Goal: Task Accomplishment & Management: Use online tool/utility

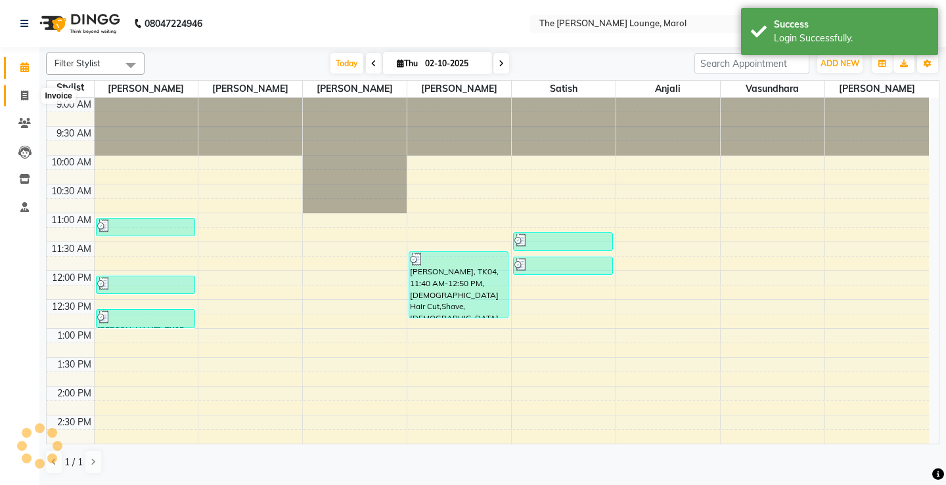
click at [34, 95] on span at bounding box center [24, 96] width 23 height 15
select select "7188"
select select "service"
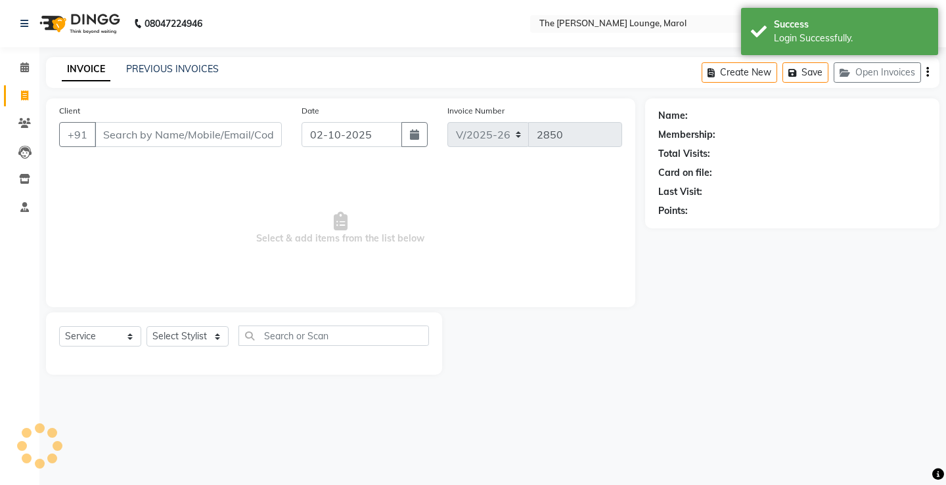
click at [143, 132] on input "Client" at bounding box center [188, 134] width 187 height 25
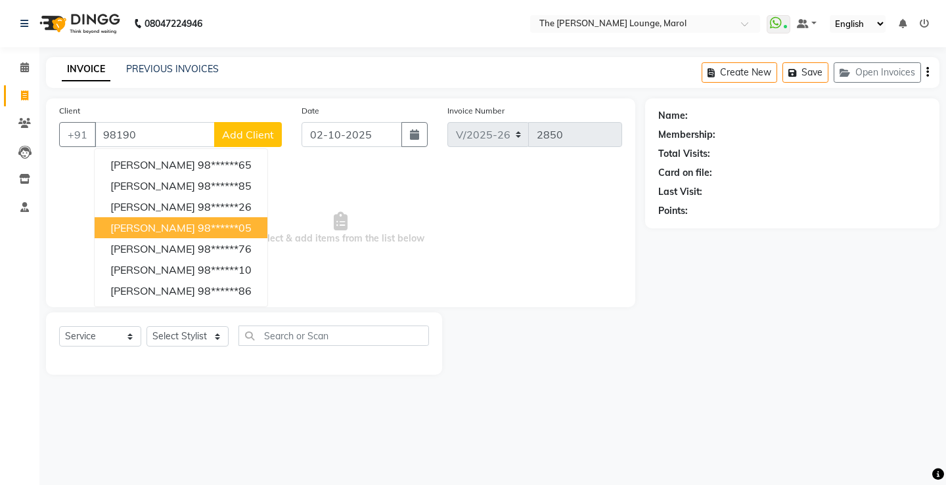
click at [243, 229] on ngb-highlight "98******05" at bounding box center [225, 227] width 54 height 13
type input "98******05"
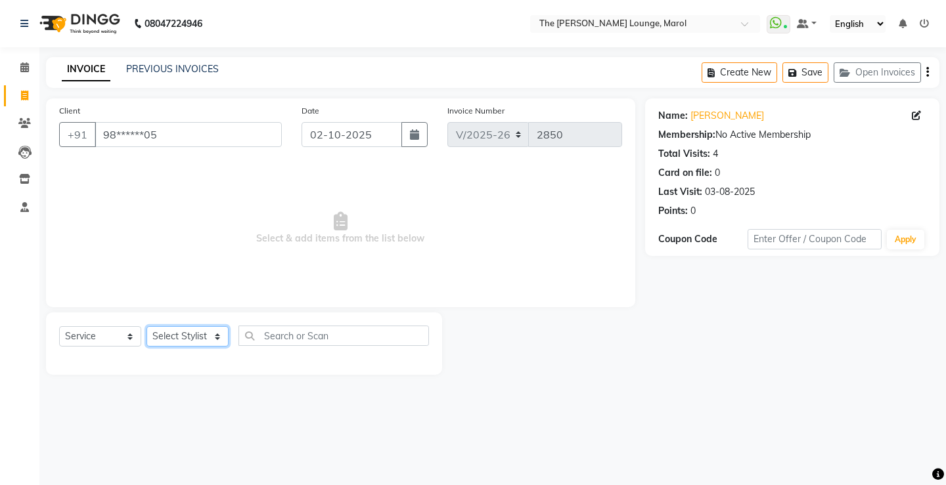
click at [183, 341] on select "Select Stylist [PERSON_NAME] [PERSON_NAME] [PERSON_NAME] [PERSON_NAME] [PERSON_…" at bounding box center [187, 336] width 82 height 20
select select "60180"
click at [146, 326] on select "Select Stylist [PERSON_NAME] [PERSON_NAME] [PERSON_NAME] [PERSON_NAME] [PERSON_…" at bounding box center [187, 336] width 82 height 20
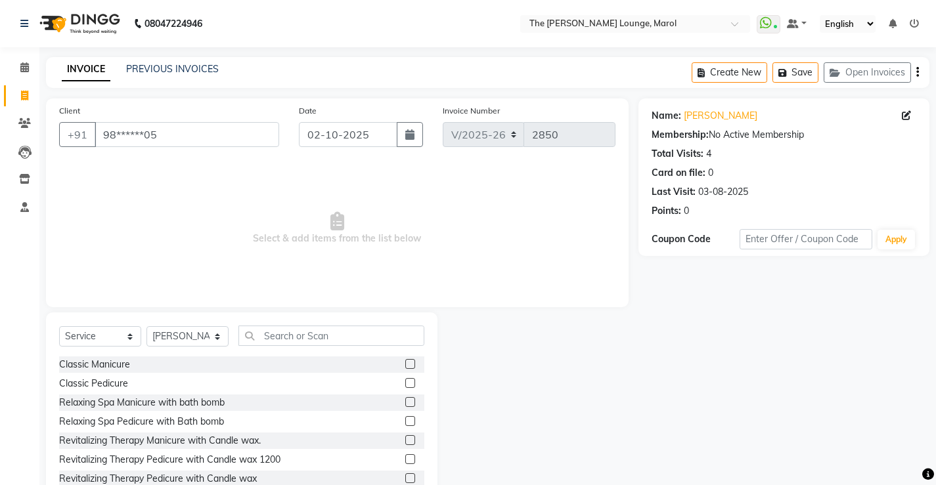
click at [275, 322] on div "Select Service Product Membership Package Voucher Prepaid Gift Card Select Styl…" at bounding box center [242, 410] width 392 height 194
click at [278, 333] on input "text" at bounding box center [331, 336] width 186 height 20
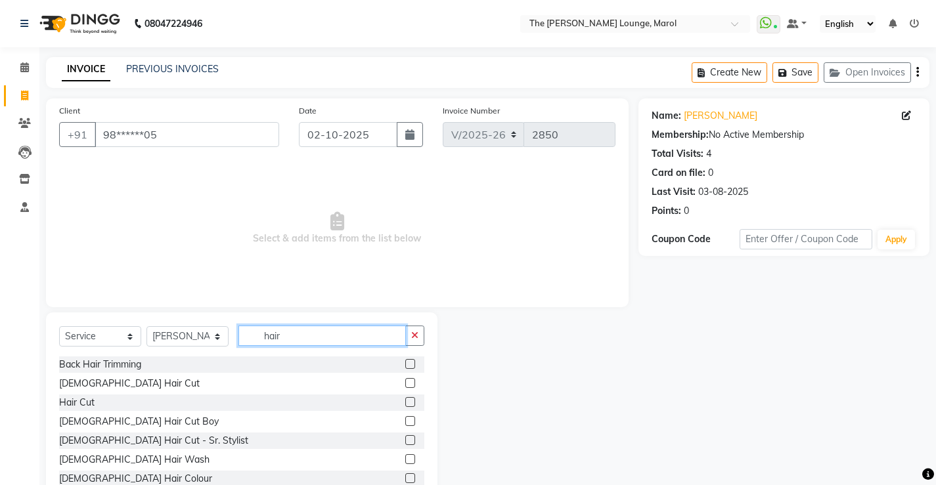
type input "hair"
click at [405, 383] on label at bounding box center [410, 383] width 10 height 10
click at [405, 383] on input "checkbox" at bounding box center [409, 384] width 9 height 9
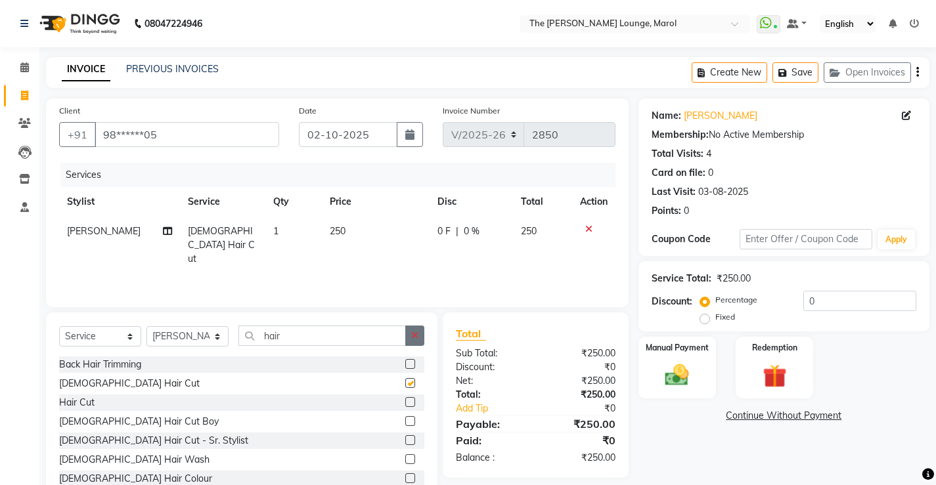
checkbox input "false"
click at [415, 332] on icon "button" at bounding box center [414, 335] width 7 height 9
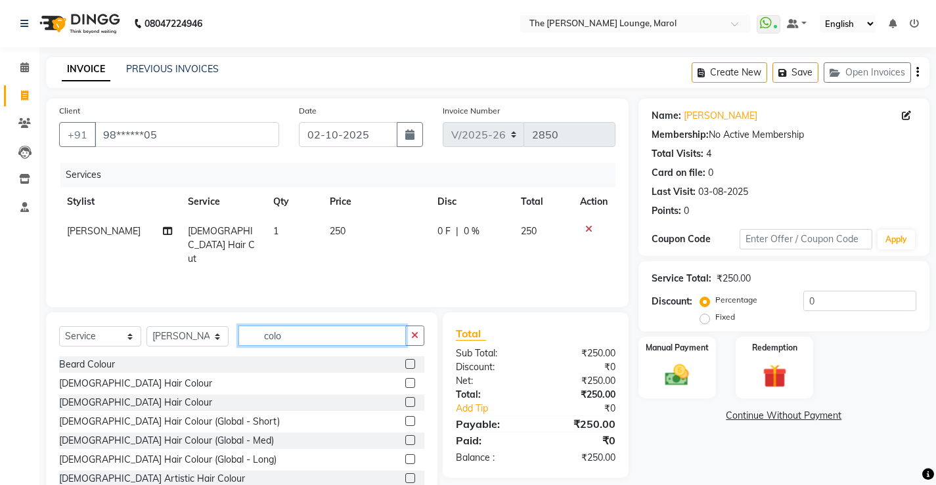
type input "colo"
click at [405, 384] on label at bounding box center [410, 383] width 10 height 10
click at [405, 384] on input "checkbox" at bounding box center [409, 384] width 9 height 9
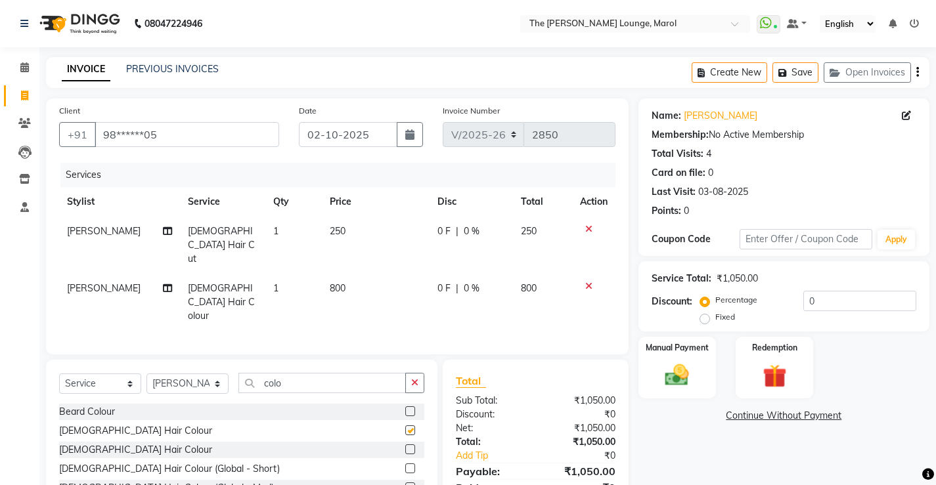
checkbox input "false"
click at [686, 370] on img at bounding box center [677, 375] width 40 height 28
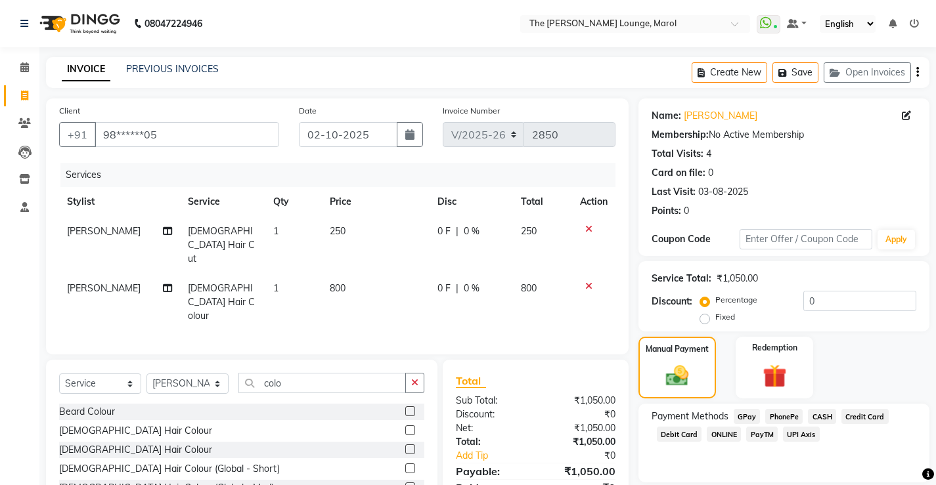
click at [746, 432] on span "PayTM" at bounding box center [762, 434] width 32 height 15
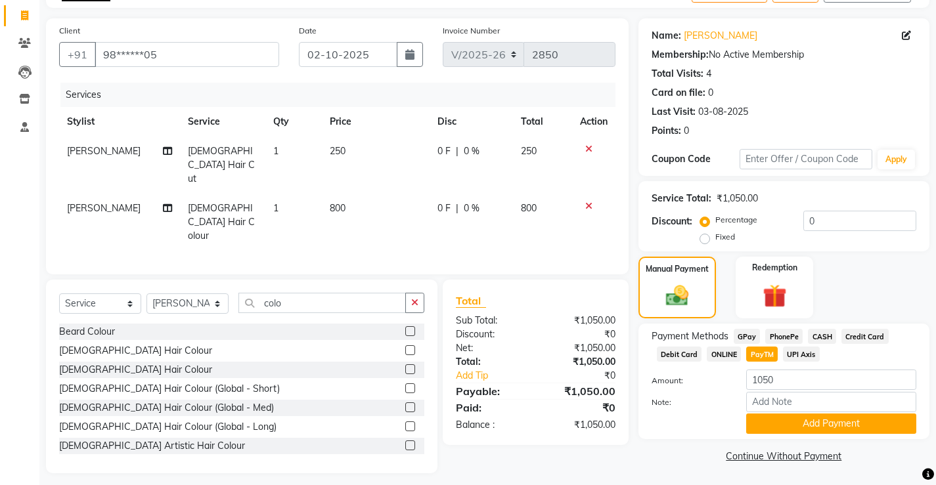
scroll to position [81, 0]
click at [875, 332] on span "Credit Card" at bounding box center [865, 335] width 47 height 15
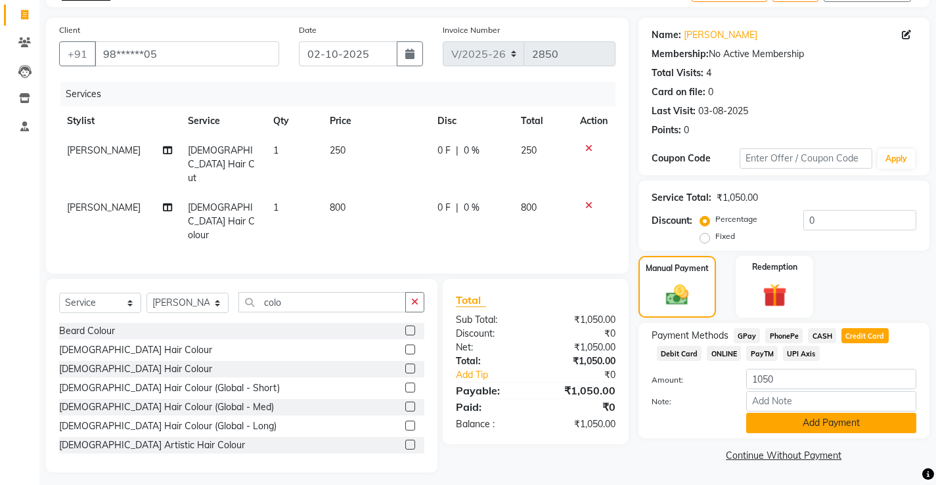
click at [797, 424] on button "Add Payment" at bounding box center [831, 423] width 170 height 20
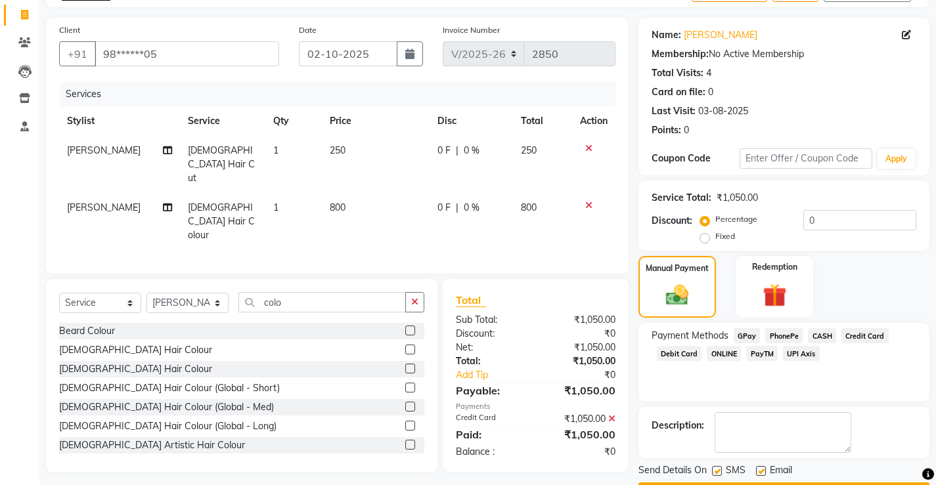
scroll to position [118, 0]
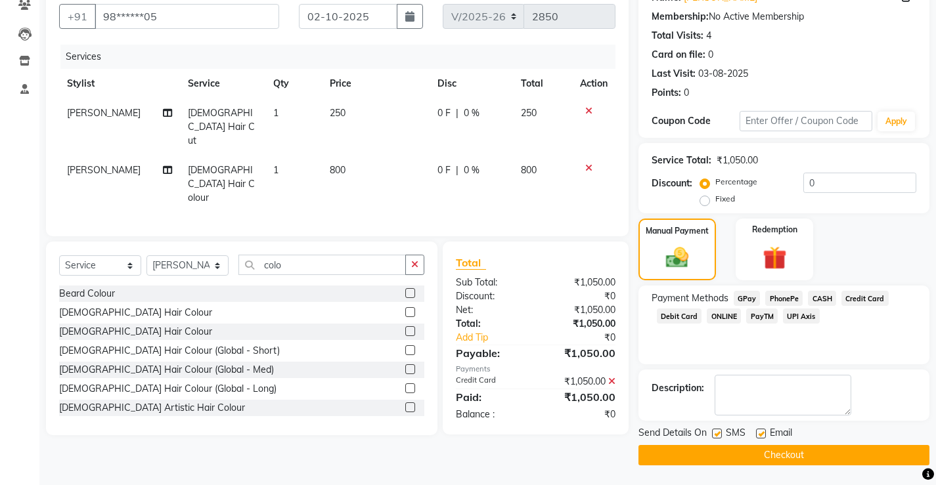
click at [770, 459] on button "Checkout" at bounding box center [784, 455] width 291 height 20
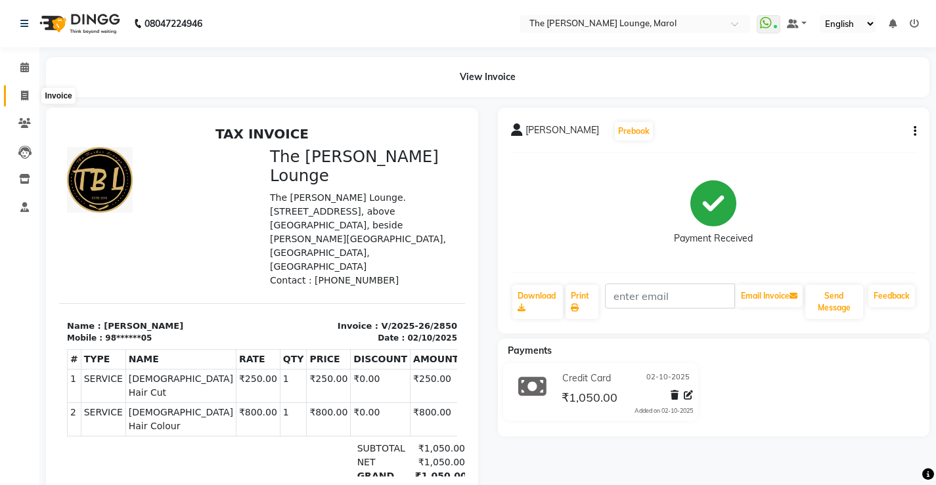
click at [22, 91] on icon at bounding box center [24, 96] width 7 height 10
select select "7188"
select select "service"
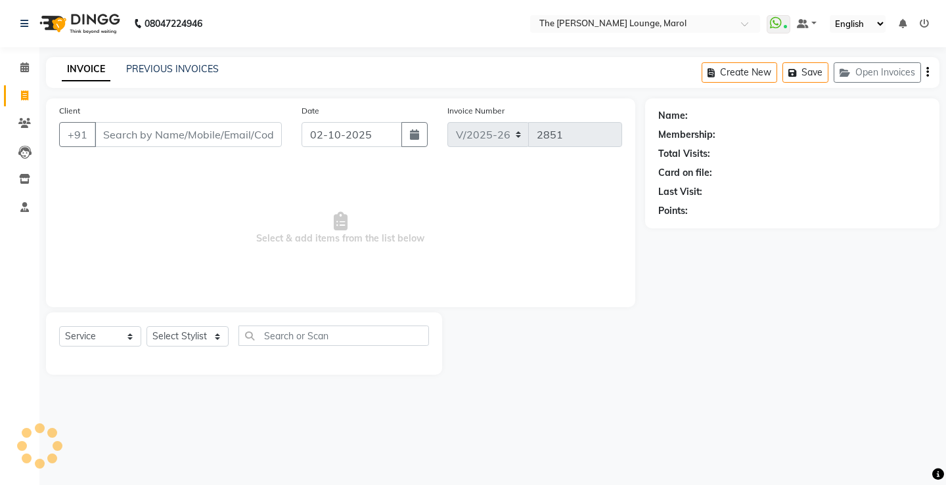
click at [127, 145] on input "Client" at bounding box center [188, 134] width 187 height 25
click at [120, 136] on input "88850030401" at bounding box center [155, 134] width 120 height 25
type input "8850030401"
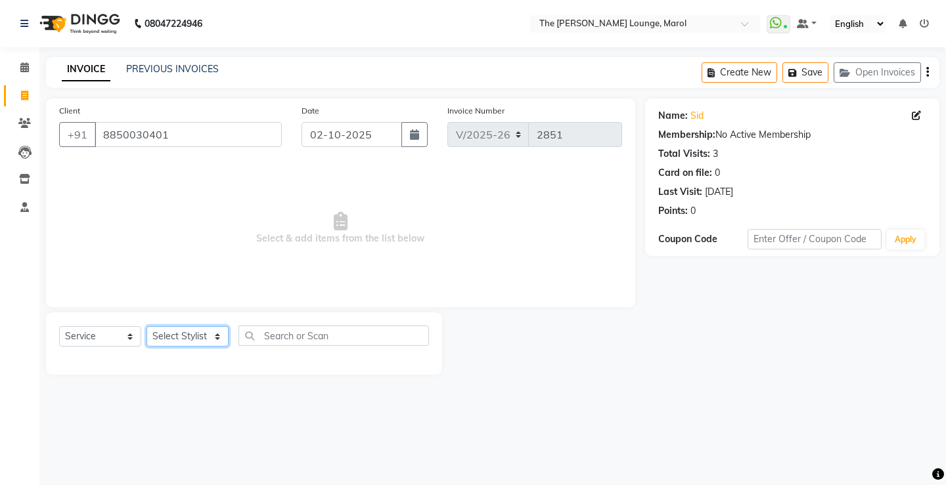
click at [174, 345] on select "Select Stylist [PERSON_NAME] [PERSON_NAME] [PERSON_NAME] [PERSON_NAME] [PERSON_…" at bounding box center [187, 336] width 82 height 20
select select "62819"
click at [146, 326] on select "Select Stylist [PERSON_NAME] [PERSON_NAME] [PERSON_NAME] [PERSON_NAME] [PERSON_…" at bounding box center [187, 336] width 82 height 20
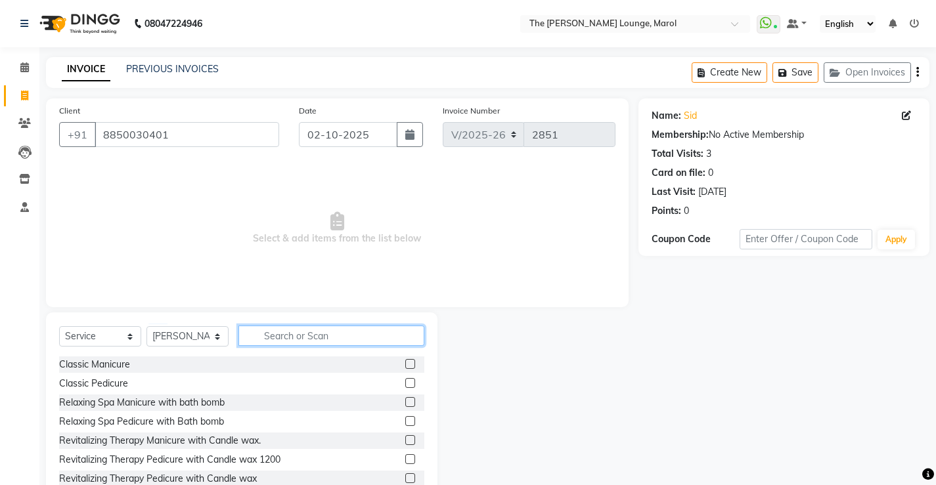
click at [282, 330] on input "text" at bounding box center [331, 336] width 186 height 20
type input "hair"
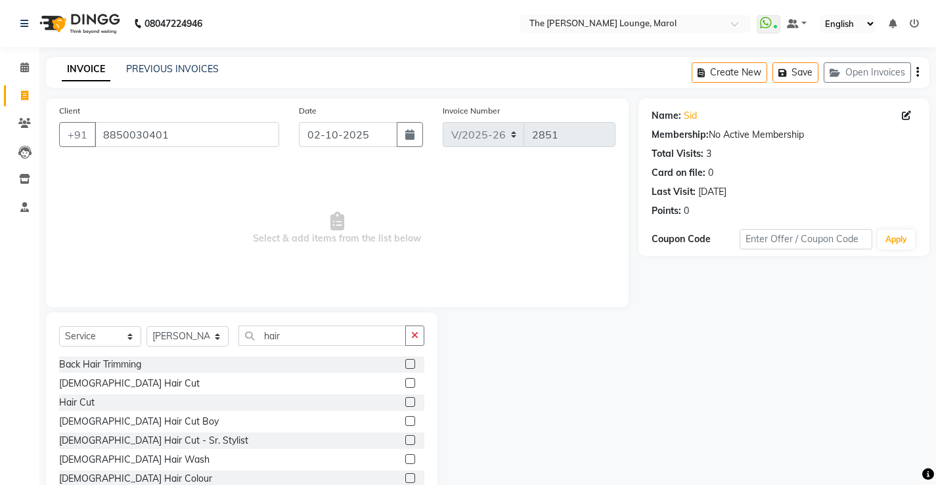
click at [405, 382] on label at bounding box center [410, 383] width 10 height 10
click at [405, 382] on input "checkbox" at bounding box center [409, 384] width 9 height 9
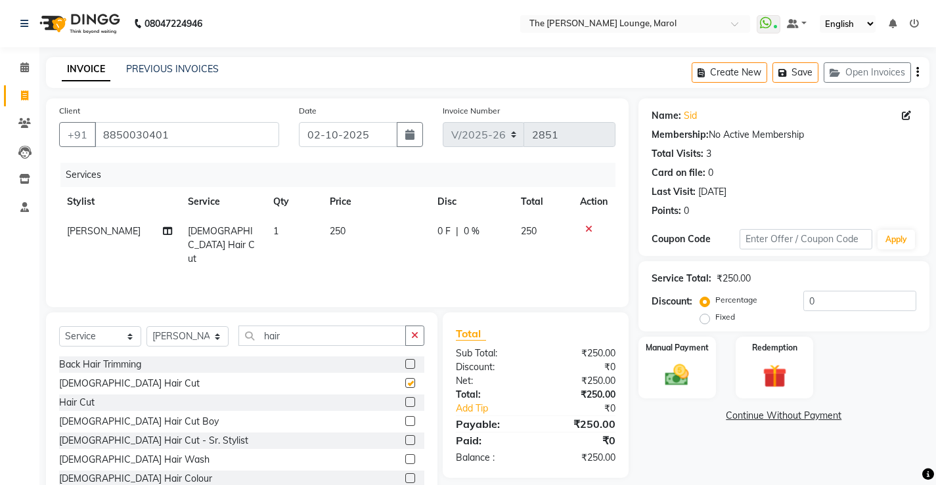
click at [417, 325] on div "Select Service Product Membership Package Voucher Prepaid Gift Card Select Styl…" at bounding box center [242, 410] width 392 height 194
checkbox input "false"
click at [418, 334] on icon "button" at bounding box center [414, 335] width 7 height 9
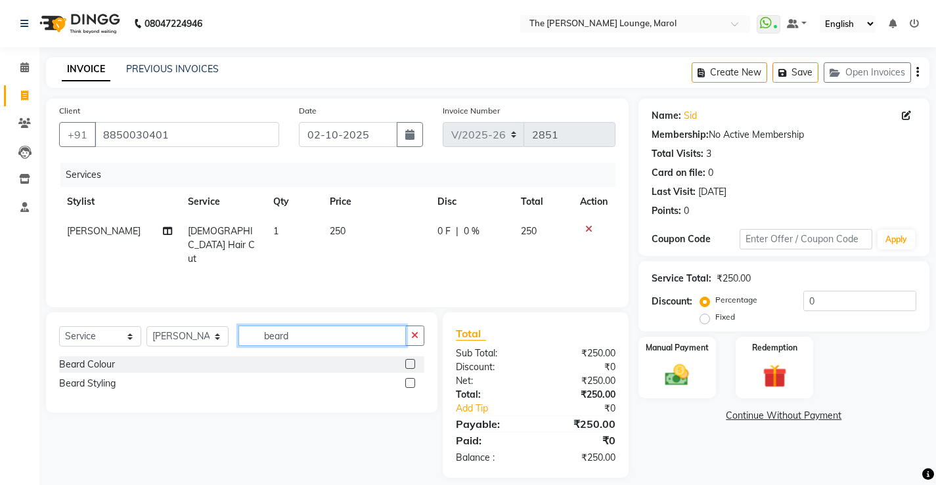
type input "beard"
click at [412, 381] on label at bounding box center [410, 383] width 10 height 10
click at [412, 381] on input "checkbox" at bounding box center [409, 384] width 9 height 9
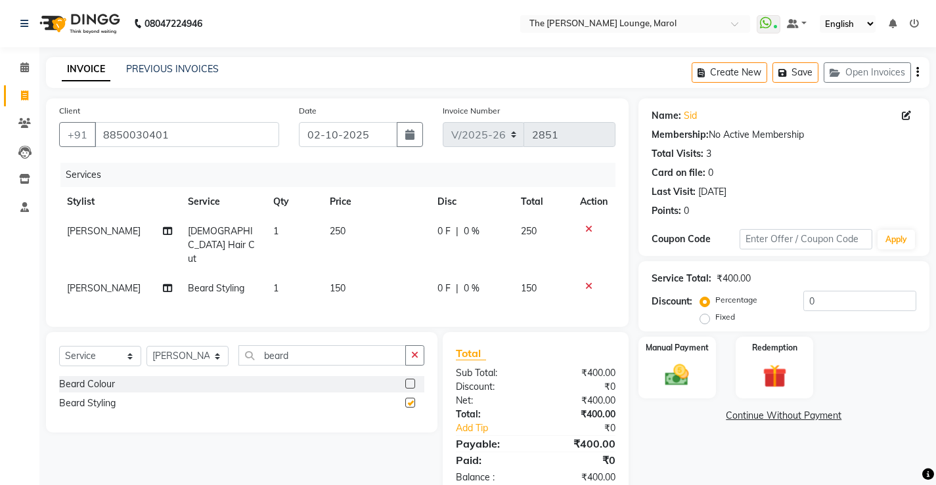
checkbox input "false"
click at [724, 371] on div "Manual Payment Redemption" at bounding box center [784, 368] width 311 height 62
click at [700, 379] on div "Manual Payment" at bounding box center [677, 368] width 81 height 65
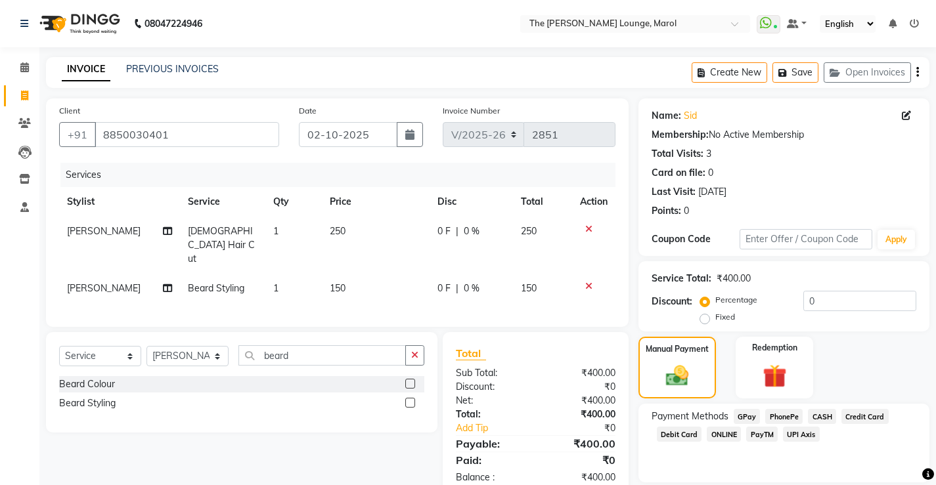
click at [752, 439] on span "PayTM" at bounding box center [762, 434] width 32 height 15
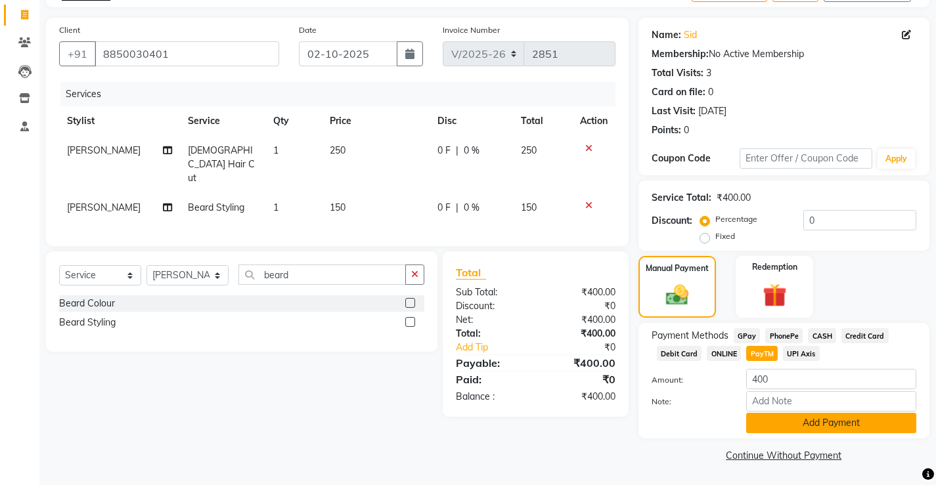
click at [765, 422] on button "Add Payment" at bounding box center [831, 423] width 170 height 20
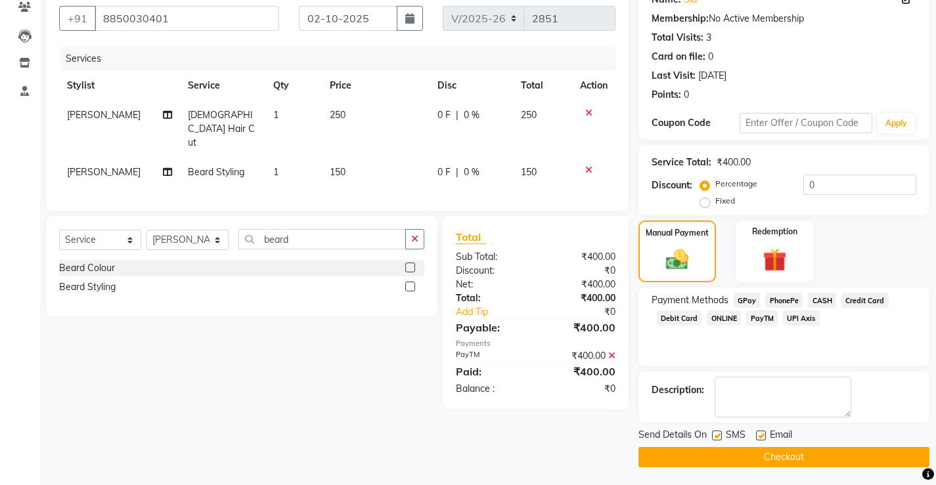
scroll to position [118, 0]
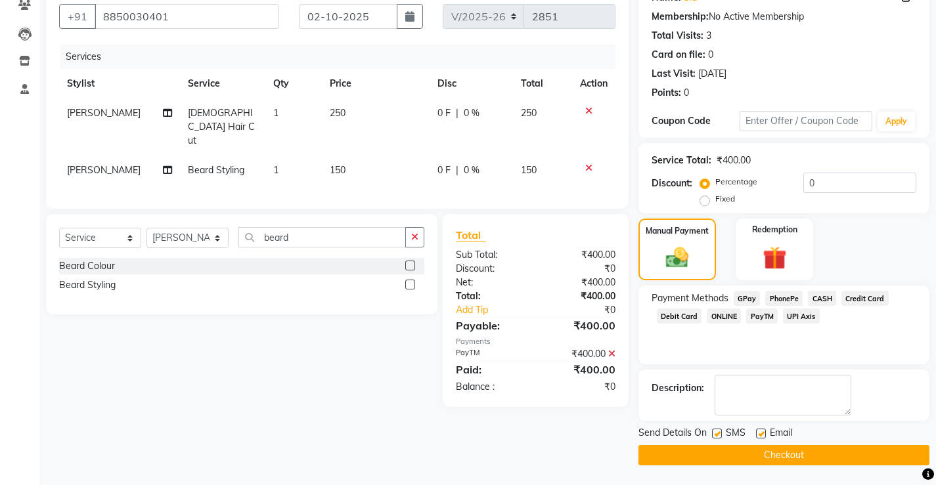
click at [753, 454] on button "Checkout" at bounding box center [784, 455] width 291 height 20
